Goal: Obtain resource: Obtain resource

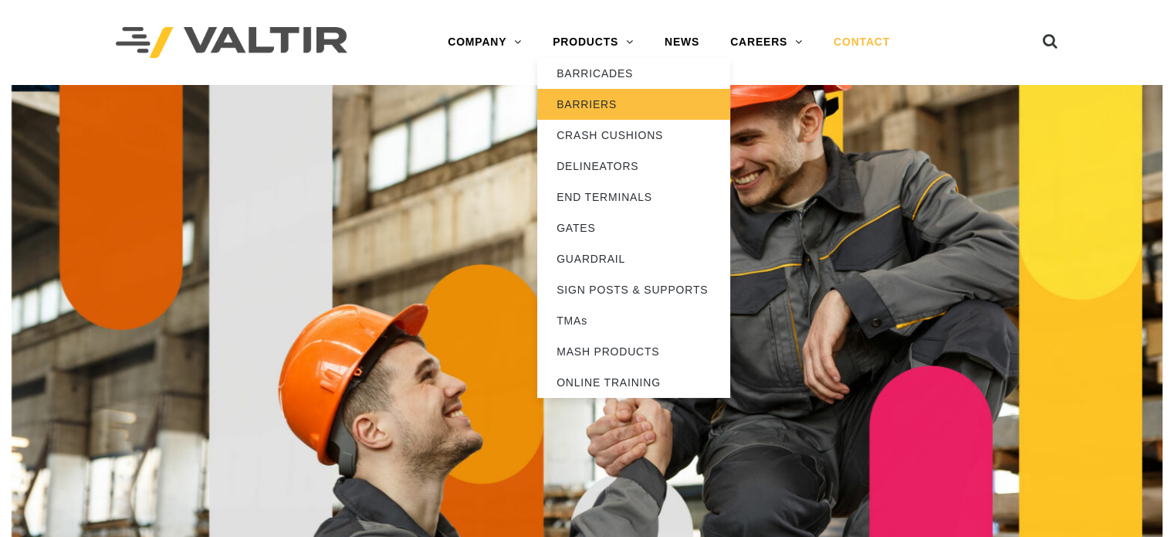
click at [603, 108] on link "BARRIERS" at bounding box center [633, 104] width 193 height 31
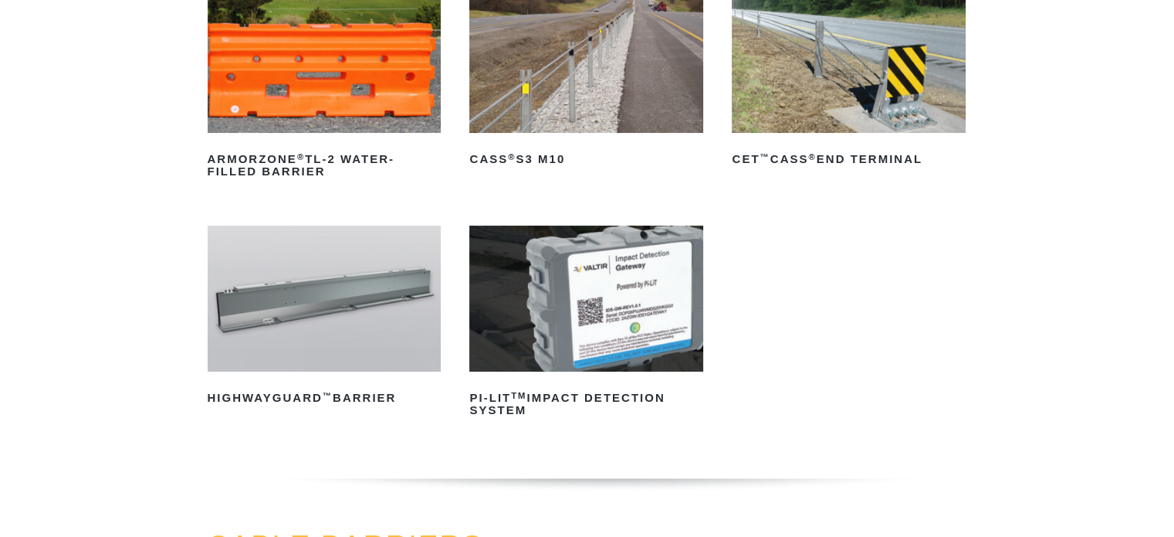
scroll to position [278, 0]
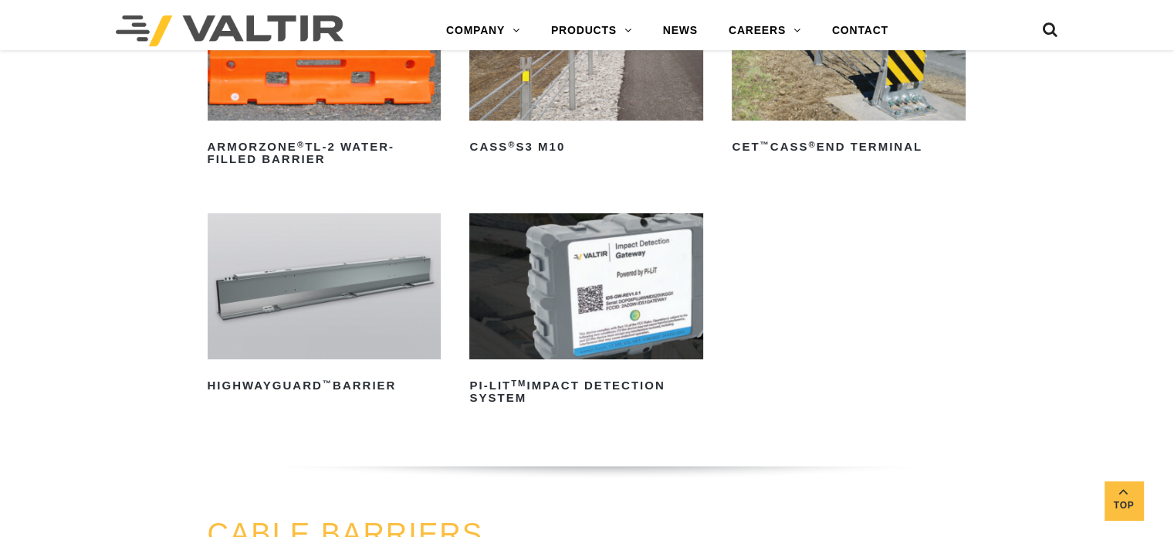
click at [298, 339] on img at bounding box center [325, 286] width 234 height 146
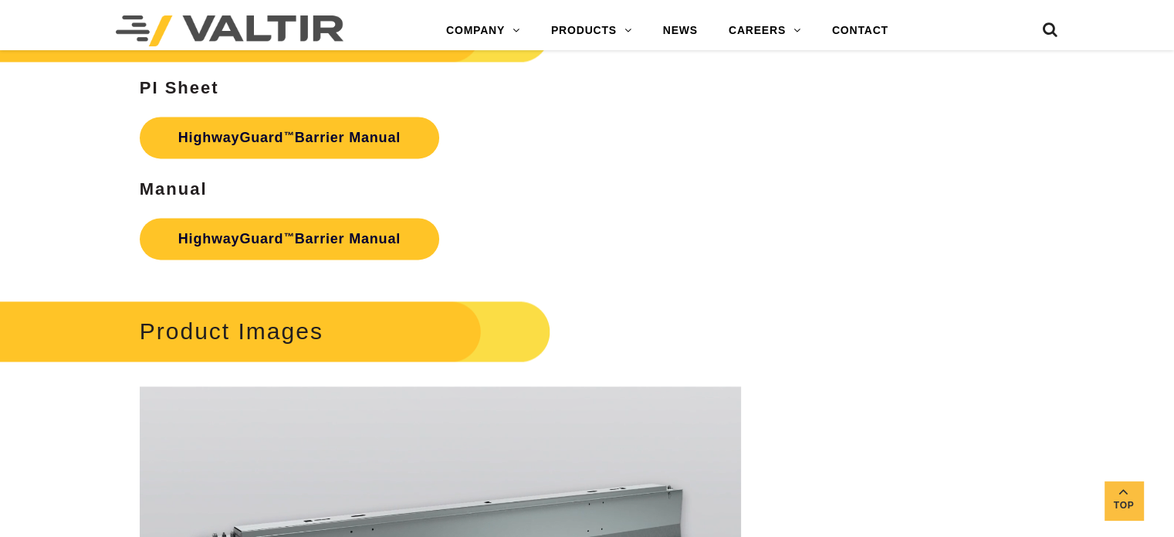
scroll to position [2245, 0]
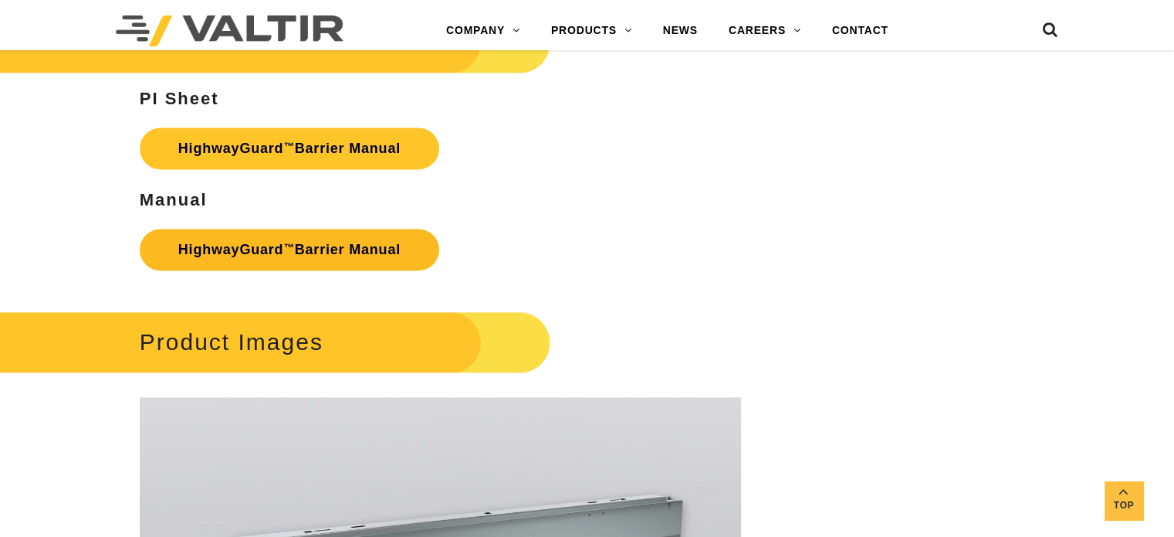
click at [348, 229] on link "HighwayGuard ™ Barrier Manual" at bounding box center [290, 250] width 300 height 42
